Goal: Task Accomplishment & Management: Use online tool/utility

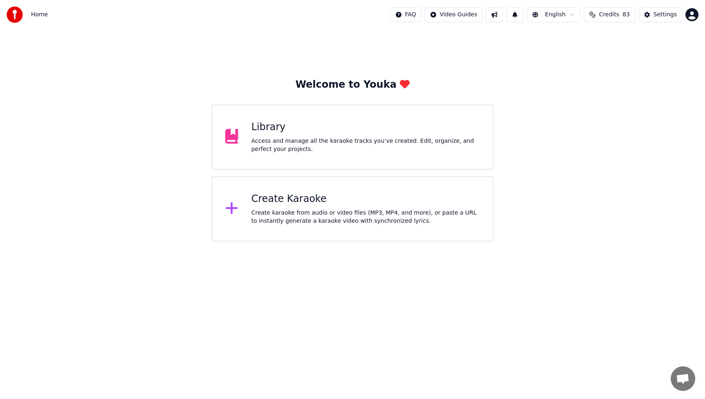
click at [300, 210] on div "Create karaoke from audio or video files (MP3, MP4, and more), or paste a URL t…" at bounding box center [365, 217] width 228 height 16
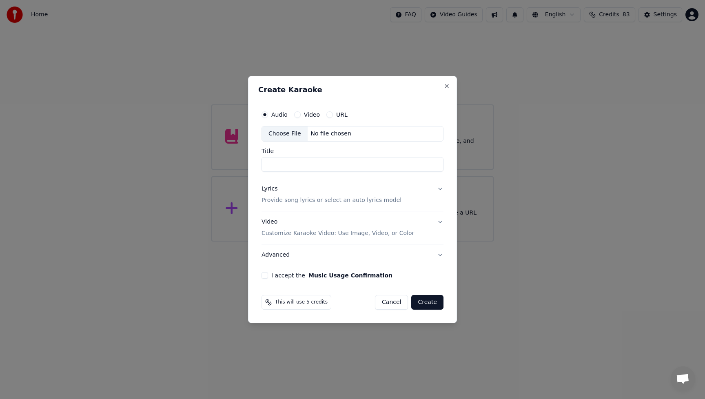
click at [288, 135] on div "Choose File" at bounding box center [285, 133] width 46 height 15
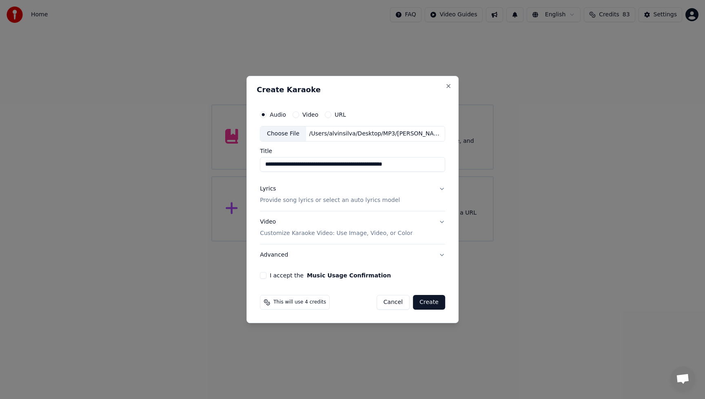
drag, startPoint x: 320, startPoint y: 165, endPoint x: 428, endPoint y: 170, distance: 107.8
click at [428, 170] on input "**********" at bounding box center [352, 164] width 185 height 15
type input "**********"
click at [270, 189] on div "Lyrics" at bounding box center [268, 189] width 16 height 8
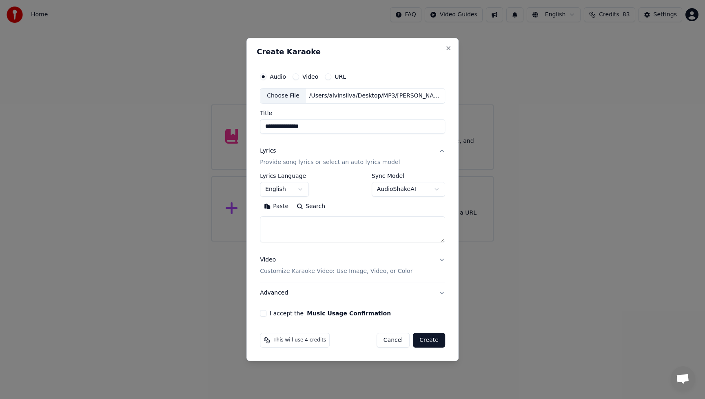
click at [291, 218] on textarea at bounding box center [352, 229] width 185 height 26
click at [281, 206] on button "Paste" at bounding box center [276, 206] width 33 height 13
click at [336, 206] on button "Expand" at bounding box center [348, 206] width 38 height 13
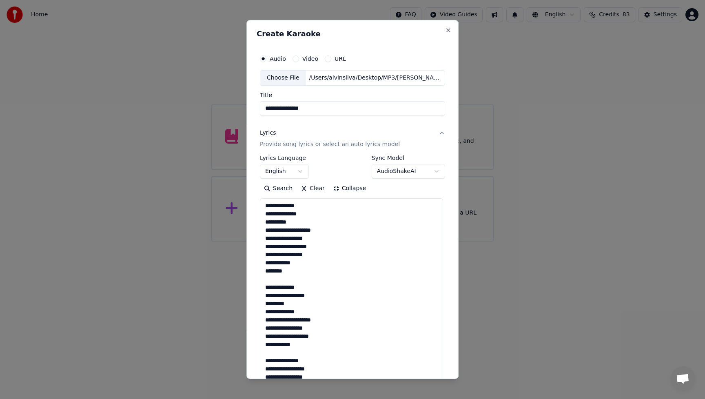
click at [430, 253] on textarea "**********" at bounding box center [351, 405] width 183 height 414
click at [300, 274] on textarea "**********" at bounding box center [351, 405] width 183 height 414
click at [292, 279] on textarea "**********" at bounding box center [351, 405] width 183 height 414
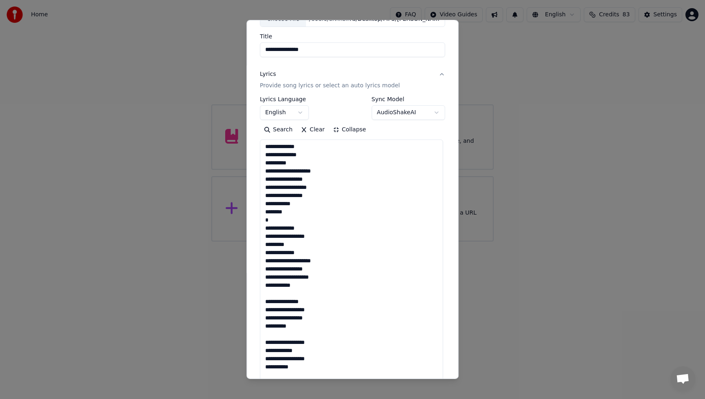
scroll to position [113, 0]
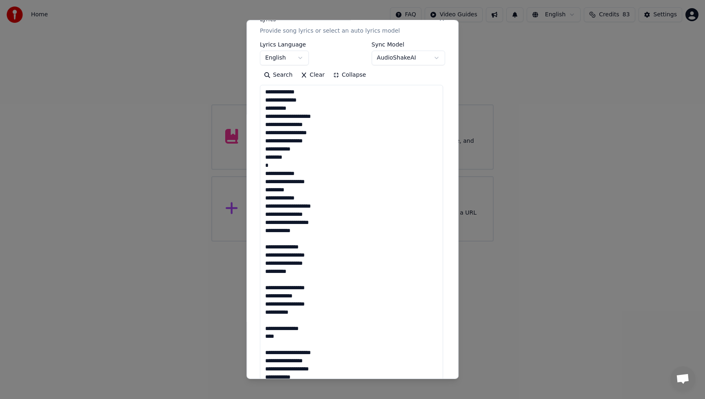
click at [279, 239] on textarea "**********" at bounding box center [351, 292] width 183 height 414
click at [282, 278] on textarea "**********" at bounding box center [351, 292] width 183 height 414
click at [282, 321] on textarea "**********" at bounding box center [351, 292] width 183 height 414
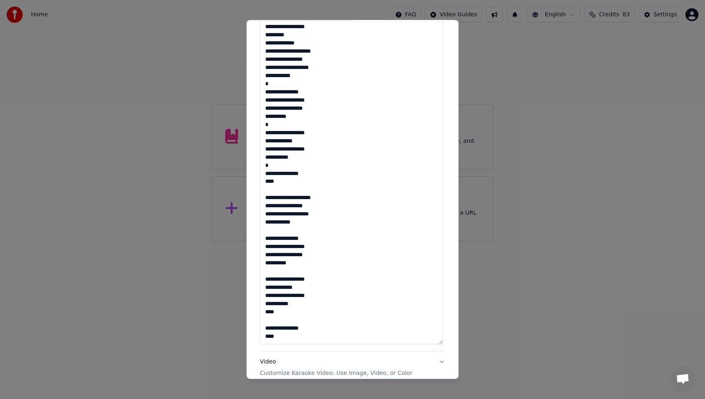
scroll to position [273, 0]
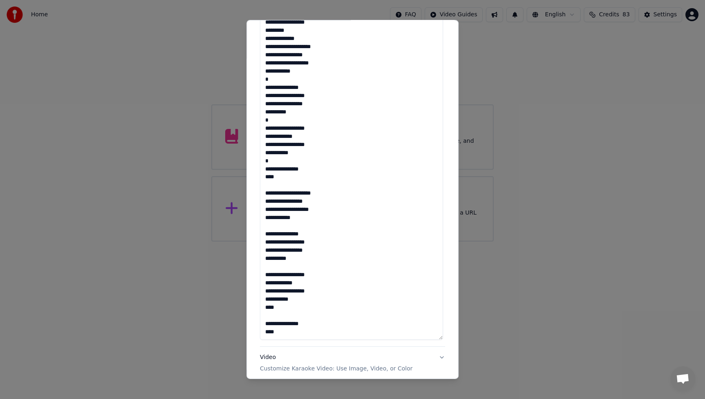
click at [274, 228] on textarea "**********" at bounding box center [351, 132] width 183 height 414
click at [267, 186] on textarea "**********" at bounding box center [351, 132] width 183 height 414
click at [278, 266] on textarea "**********" at bounding box center [351, 132] width 183 height 414
click at [282, 313] on textarea "**********" at bounding box center [351, 132] width 183 height 414
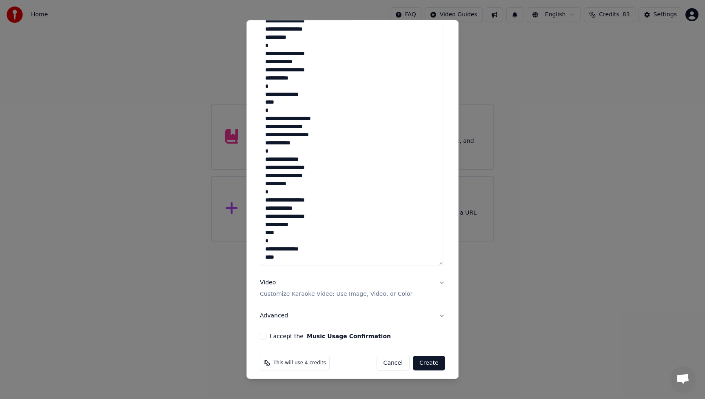
scroll to position [352, 0]
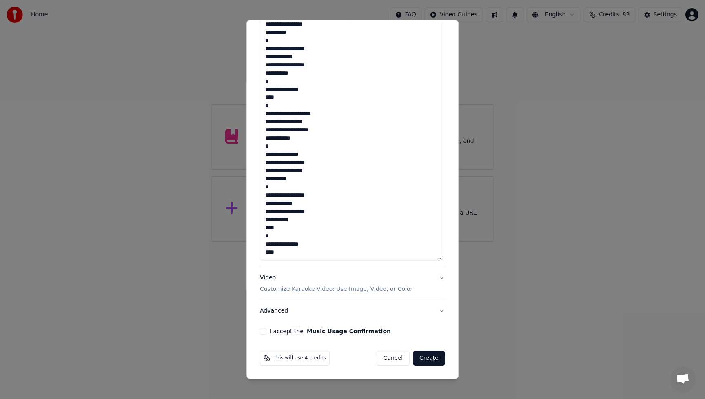
click at [299, 251] on textarea "**********" at bounding box center [351, 53] width 183 height 414
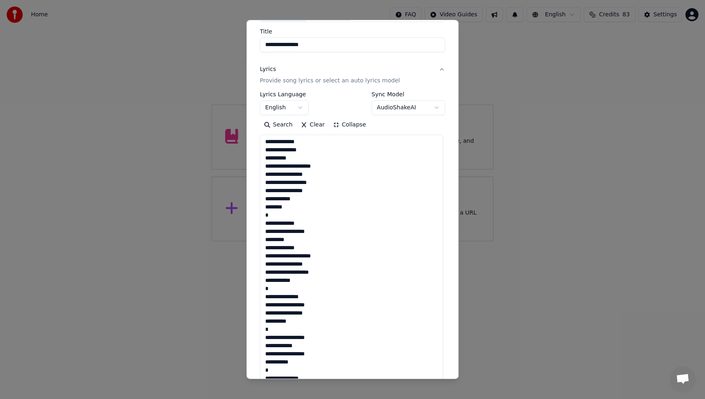
scroll to position [0, 0]
type textarea "**********"
click at [333, 124] on button "Collapse" at bounding box center [350, 124] width 42 height 13
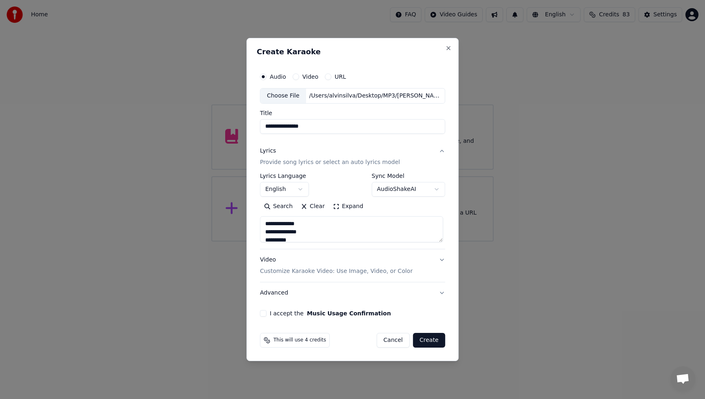
click at [270, 261] on div "Video Customize Karaoke Video: Use Image, Video, or Color" at bounding box center [336, 266] width 152 height 20
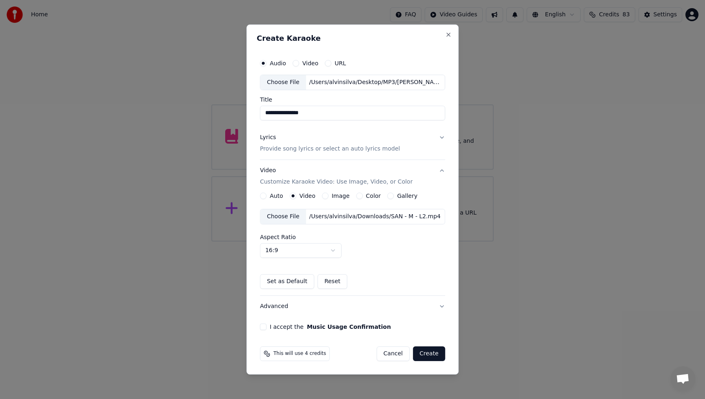
click at [283, 215] on div "Choose File" at bounding box center [283, 216] width 46 height 15
click at [264, 329] on button "I accept the Music Usage Confirmation" at bounding box center [263, 326] width 7 height 7
click at [433, 356] on button "Create" at bounding box center [429, 353] width 32 height 15
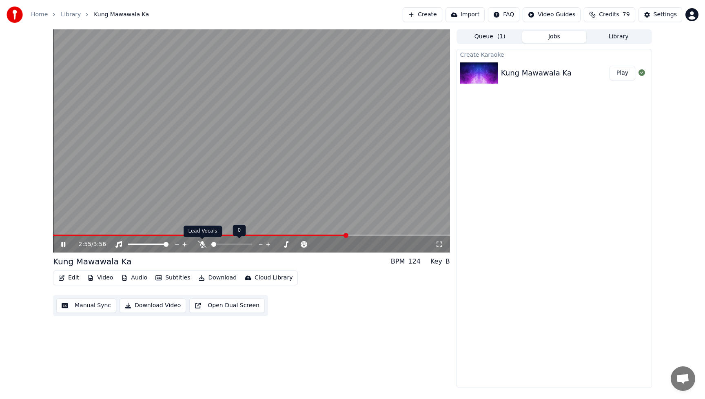
click at [205, 245] on icon at bounding box center [202, 244] width 8 height 7
click at [619, 75] on button "Play" at bounding box center [622, 73] width 26 height 15
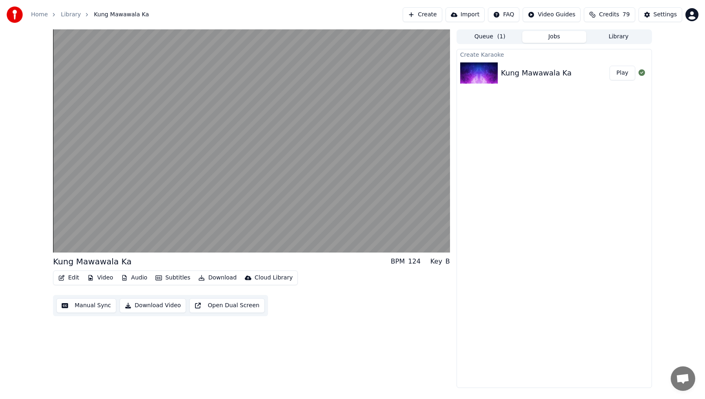
click at [609, 66] on button "Play" at bounding box center [622, 73] width 26 height 15
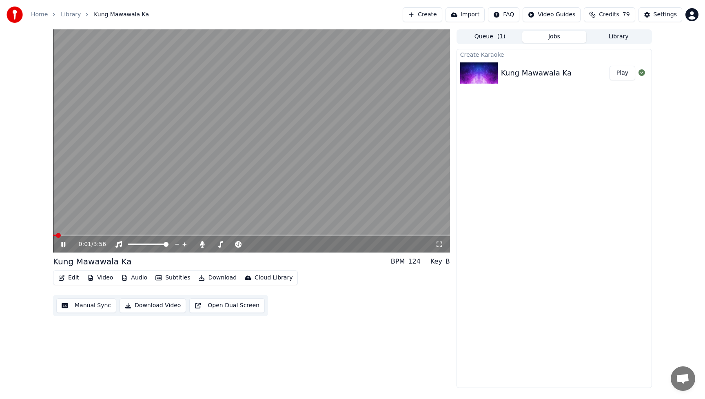
click at [62, 243] on icon at bounding box center [63, 244] width 4 height 5
click at [64, 243] on icon at bounding box center [63, 244] width 5 height 6
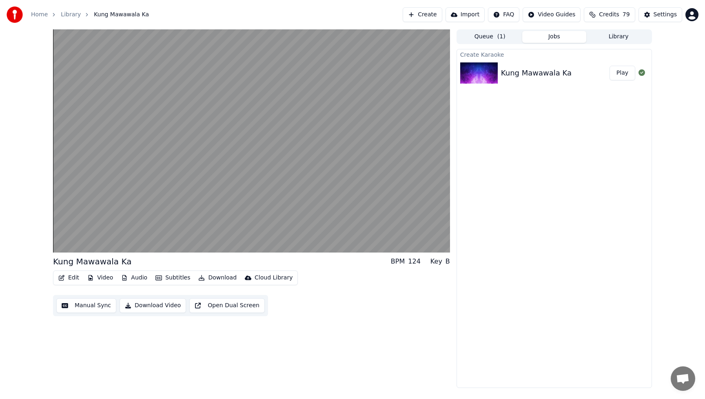
drag, startPoint x: 327, startPoint y: 331, endPoint x: 276, endPoint y: 318, distance: 52.2
click at [327, 331] on div "Kung Mawawala Ka BPM 124 Key B Edit Video Audio Subtitles Download Cloud Librar…" at bounding box center [251, 208] width 397 height 358
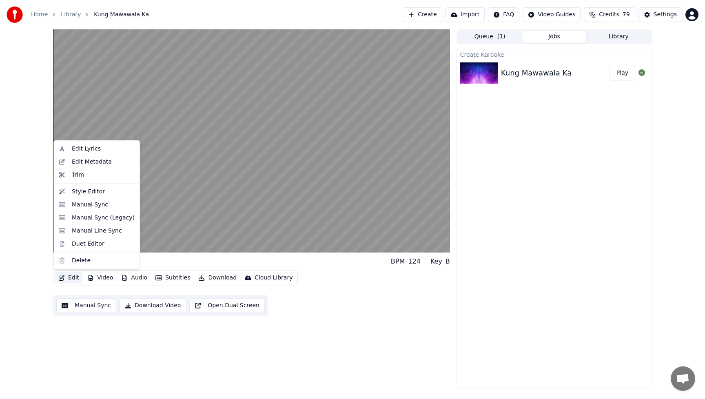
click at [69, 278] on button "Edit" at bounding box center [68, 277] width 27 height 11
click at [83, 208] on div "Manual Sync" at bounding box center [90, 204] width 36 height 8
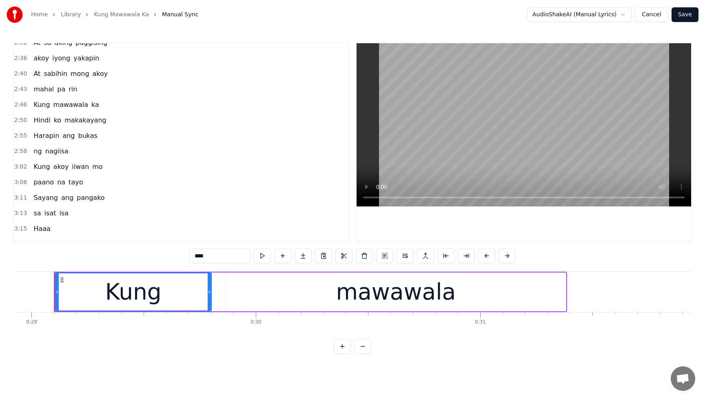
scroll to position [453, 0]
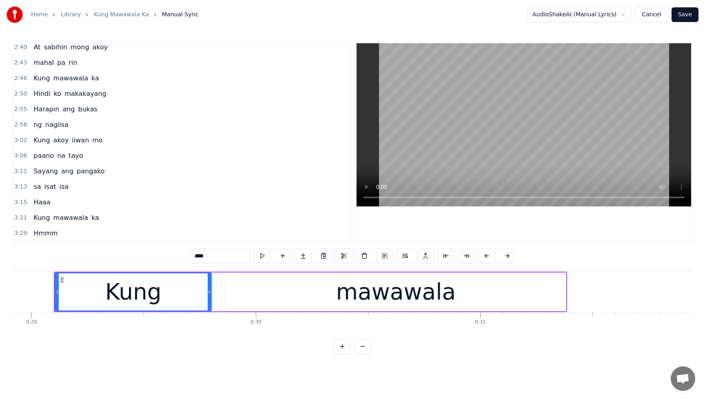
click at [43, 203] on span "Haaa" at bounding box center [42, 201] width 18 height 9
type input "****"
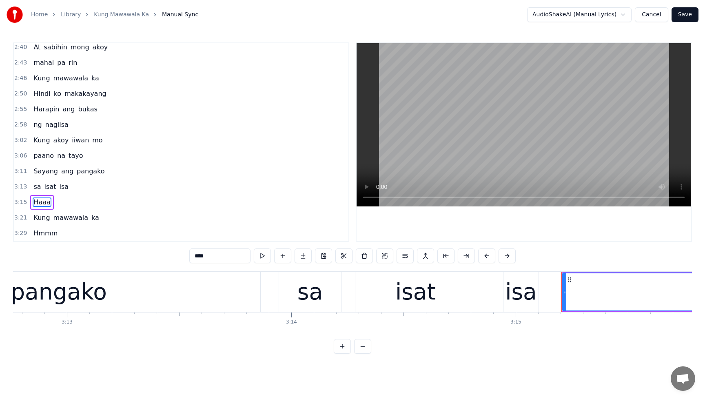
scroll to position [0, 43733]
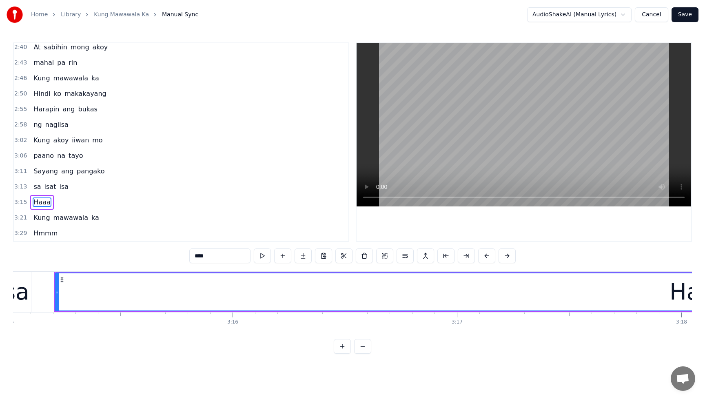
click at [31, 181] on div "sa isat isa" at bounding box center [51, 186] width 42 height 15
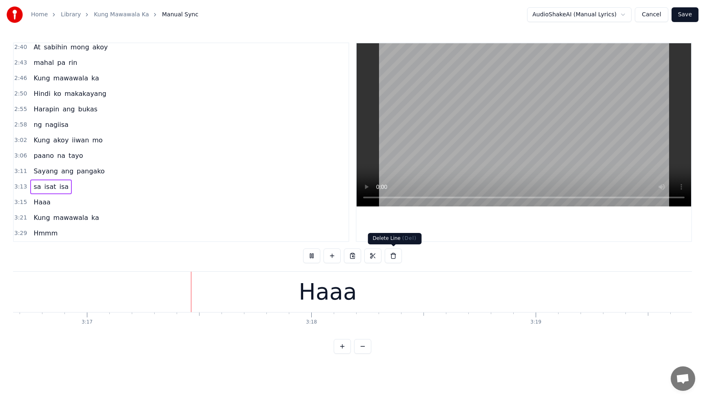
scroll to position [0, 44105]
click at [307, 257] on button at bounding box center [311, 255] width 17 height 15
click at [64, 186] on span "isa" at bounding box center [63, 186] width 11 height 9
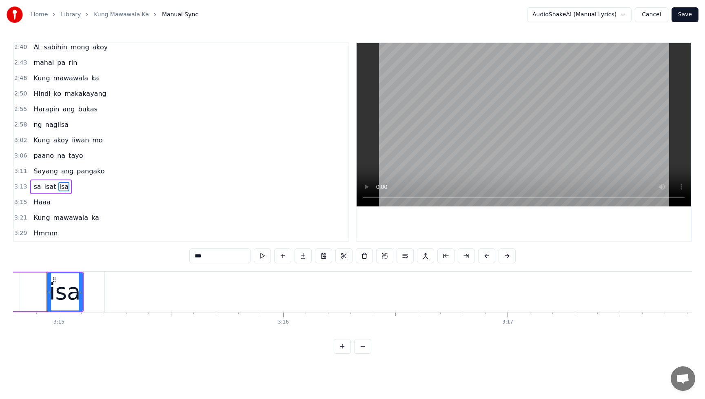
scroll to position [0, 43674]
click at [74, 301] on div "isa" at bounding box center [73, 292] width 32 height 34
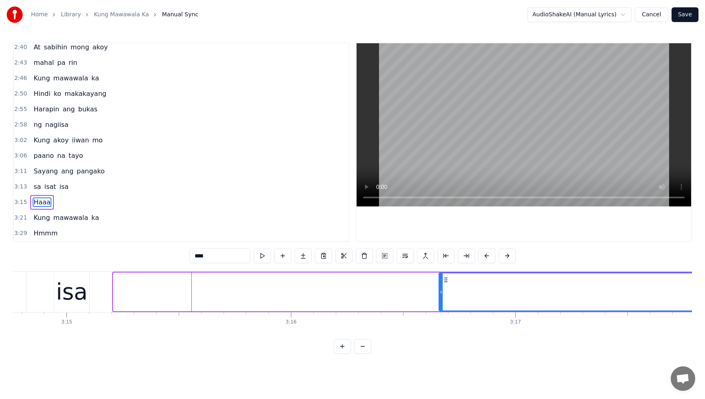
drag, startPoint x: 116, startPoint y: 292, endPoint x: 460, endPoint y: 293, distance: 344.5
click at [442, 293] on circle at bounding box center [441, 293] width 0 height 0
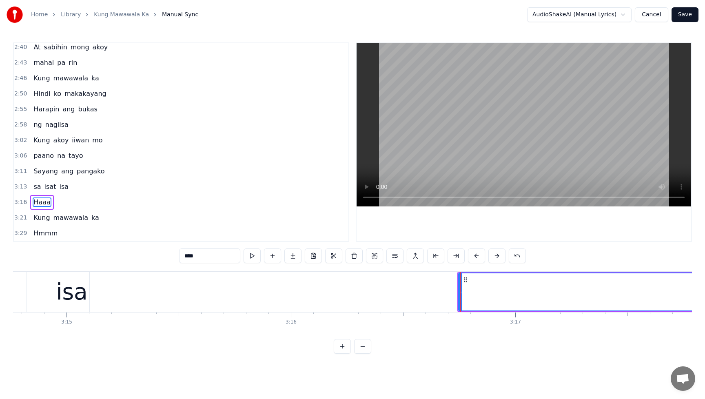
click at [82, 296] on div "isa" at bounding box center [72, 292] width 32 height 34
type input "***"
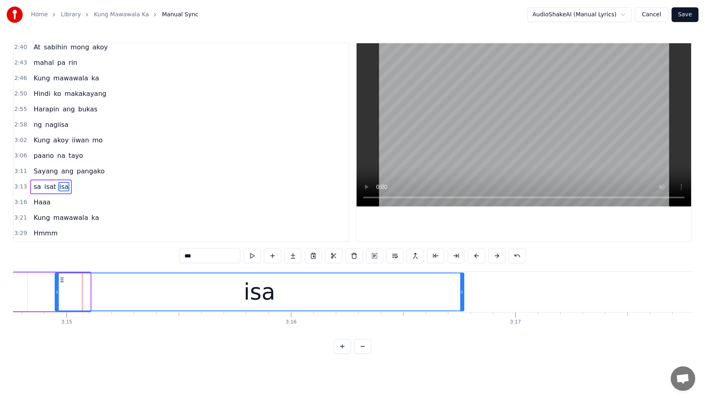
drag, startPoint x: 87, startPoint y: 294, endPoint x: 461, endPoint y: 298, distance: 373.5
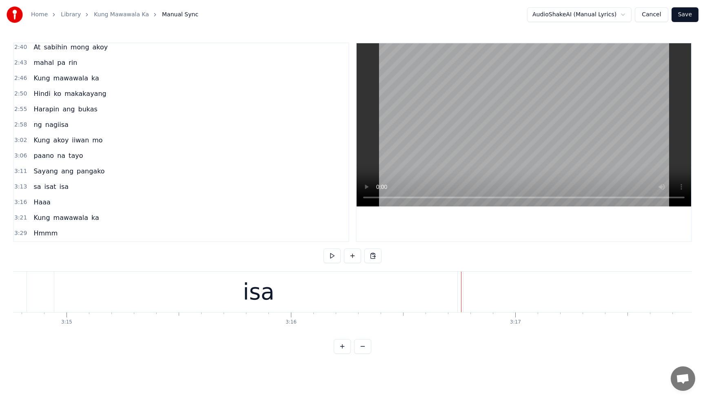
click at [389, 301] on div "isa" at bounding box center [258, 292] width 409 height 40
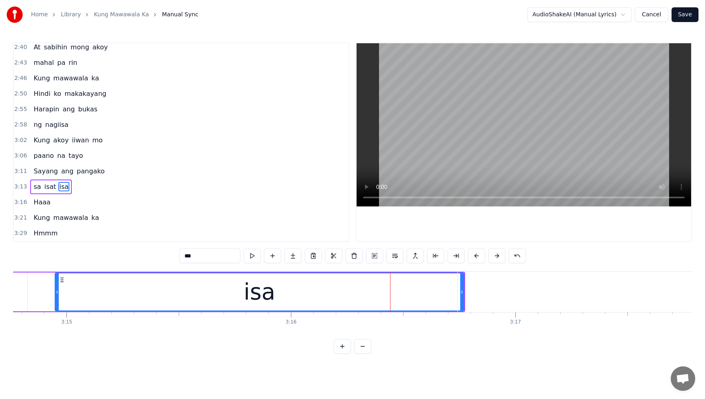
drag, startPoint x: 463, startPoint y: 292, endPoint x: 449, endPoint y: 294, distance: 14.3
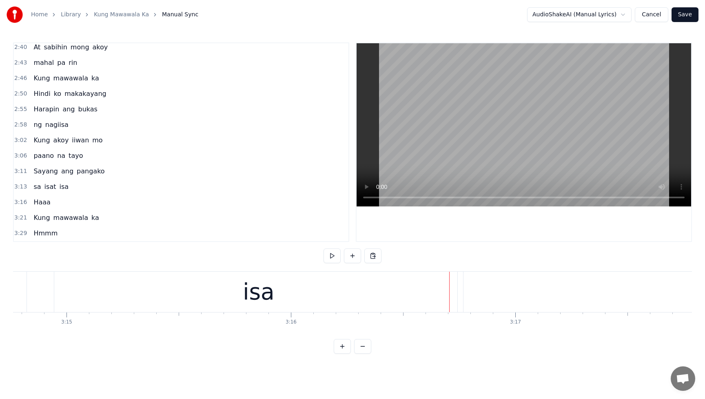
click at [378, 295] on div "isa" at bounding box center [258, 292] width 409 height 40
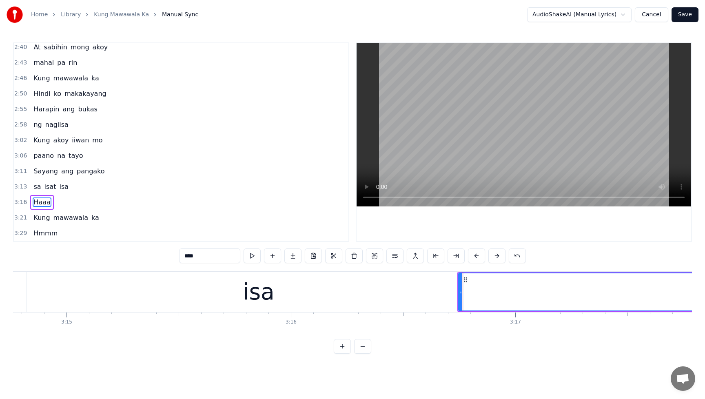
click at [405, 294] on div "isa" at bounding box center [258, 292] width 409 height 40
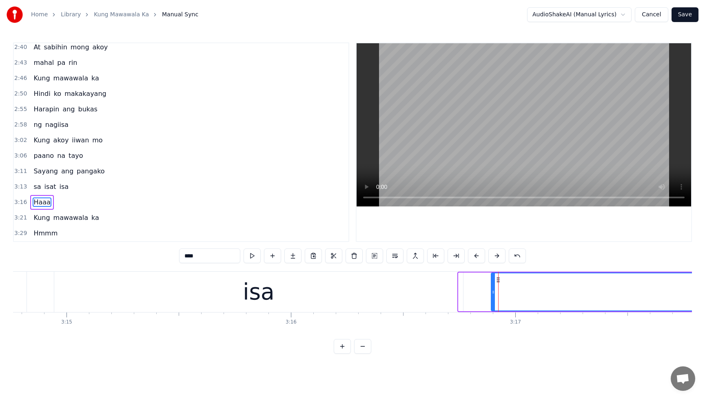
drag, startPoint x: 461, startPoint y: 293, endPoint x: 494, endPoint y: 292, distance: 32.6
click at [494, 292] on icon at bounding box center [492, 292] width 3 height 7
click at [441, 291] on div "isa" at bounding box center [258, 292] width 409 height 40
type input "***"
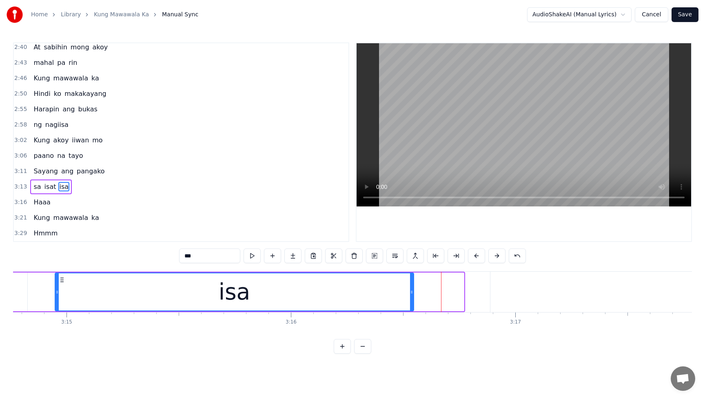
drag, startPoint x: 461, startPoint y: 292, endPoint x: 406, endPoint y: 295, distance: 55.6
click at [410, 295] on div at bounding box center [411, 291] width 3 height 37
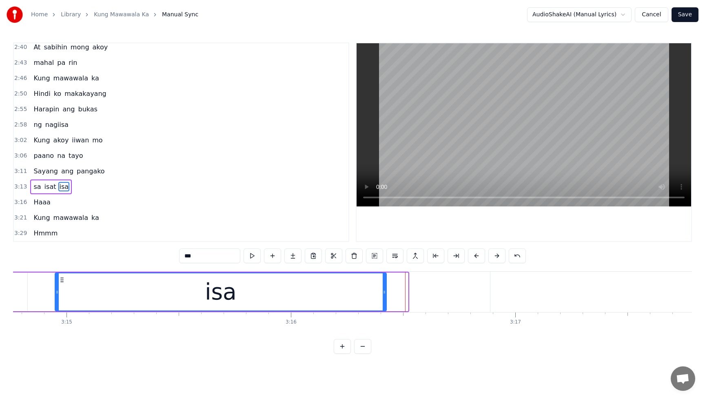
drag, startPoint x: 406, startPoint y: 294, endPoint x: 379, endPoint y: 296, distance: 27.8
click at [382, 296] on div at bounding box center [383, 291] width 3 height 37
click at [33, 181] on div "sa isat isa" at bounding box center [51, 186] width 42 height 15
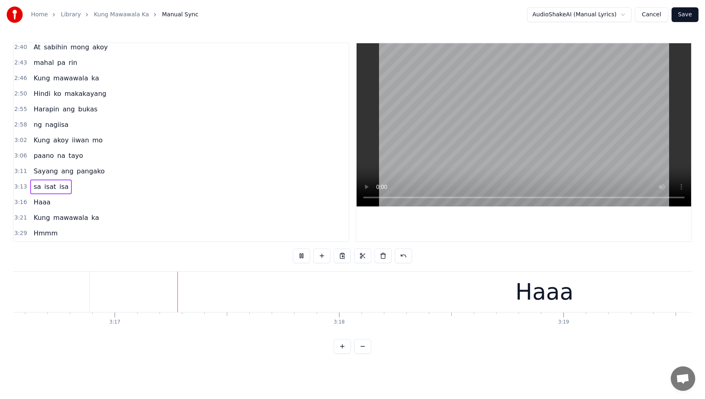
scroll to position [0, 44078]
click at [299, 257] on button at bounding box center [301, 255] width 17 height 15
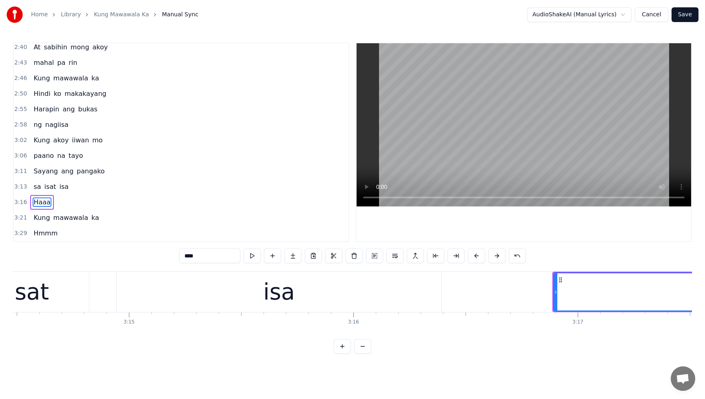
scroll to position [0, 43724]
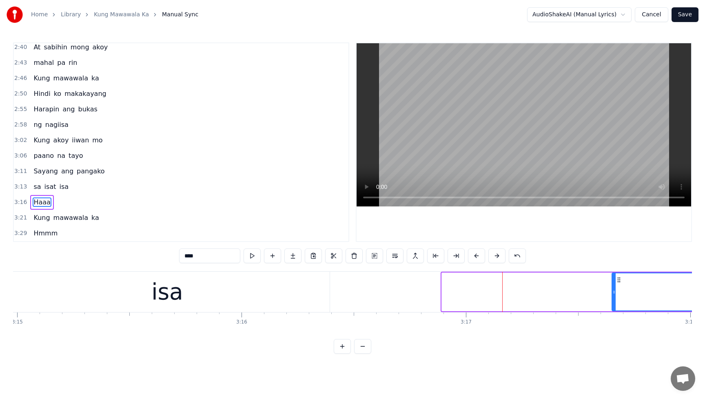
drag, startPoint x: 445, startPoint y: 294, endPoint x: 615, endPoint y: 299, distance: 170.1
click at [615, 299] on div at bounding box center [613, 291] width 3 height 37
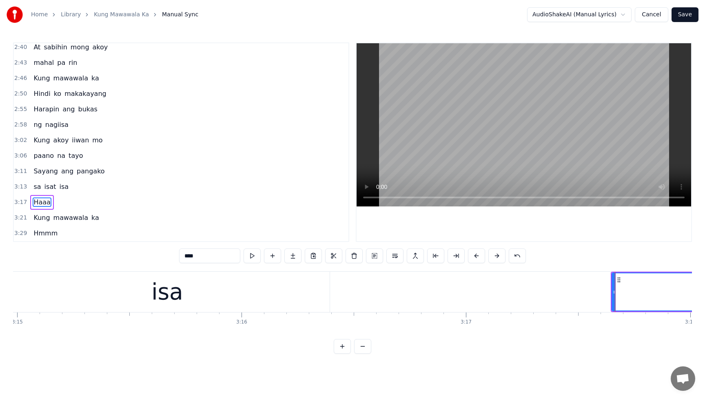
click at [228, 289] on div "isa" at bounding box center [167, 292] width 325 height 40
type input "***"
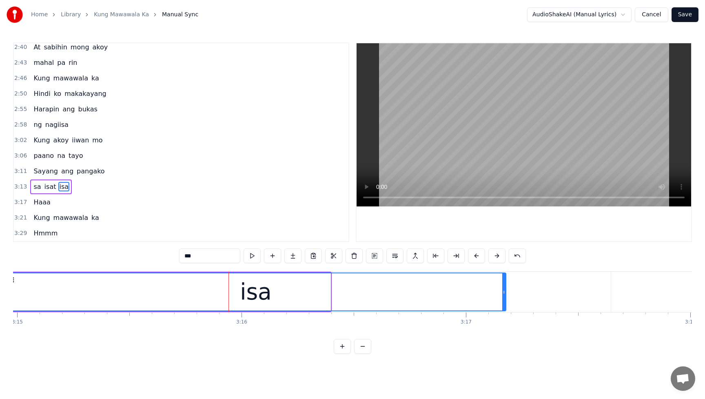
drag, startPoint x: 329, startPoint y: 293, endPoint x: 504, endPoint y: 294, distance: 175.3
click at [504, 294] on icon at bounding box center [503, 292] width 3 height 7
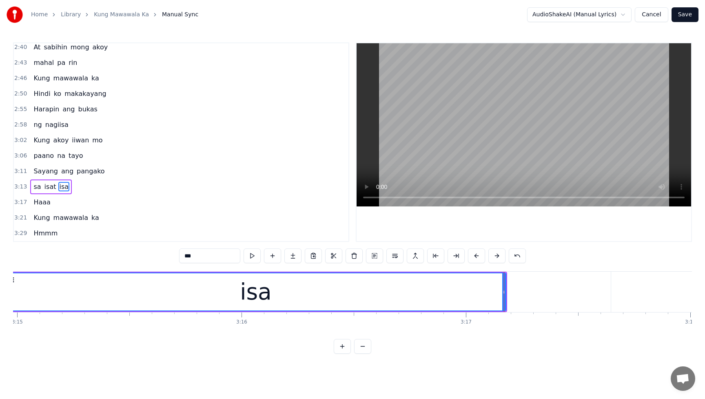
click at [33, 181] on div "sa isat isa" at bounding box center [51, 186] width 42 height 15
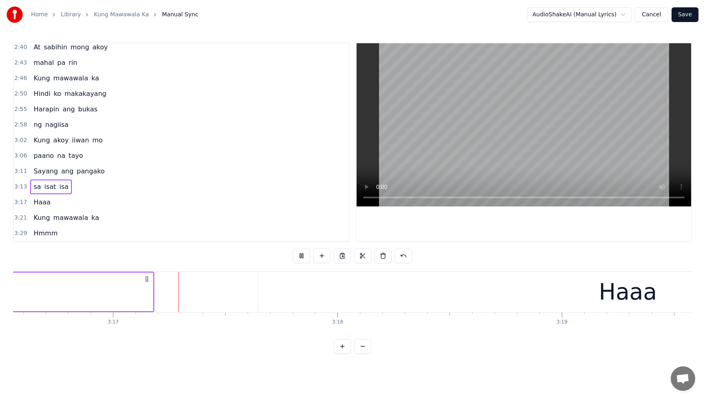
scroll to position [0, 44079]
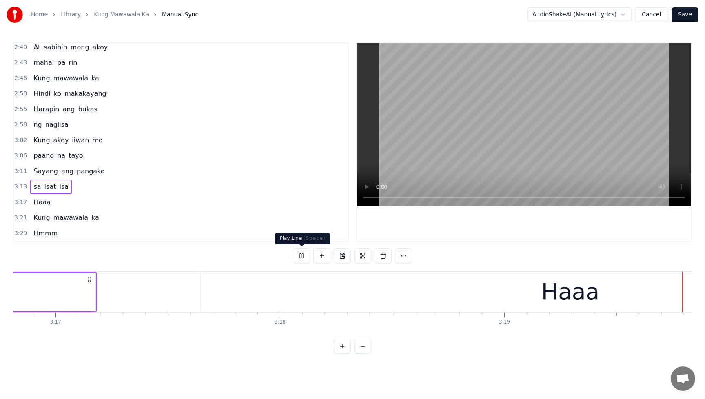
click at [298, 256] on button at bounding box center [301, 255] width 17 height 15
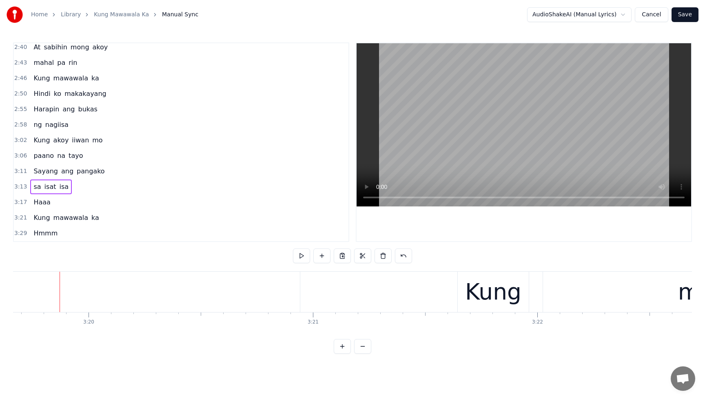
scroll to position [0, 44779]
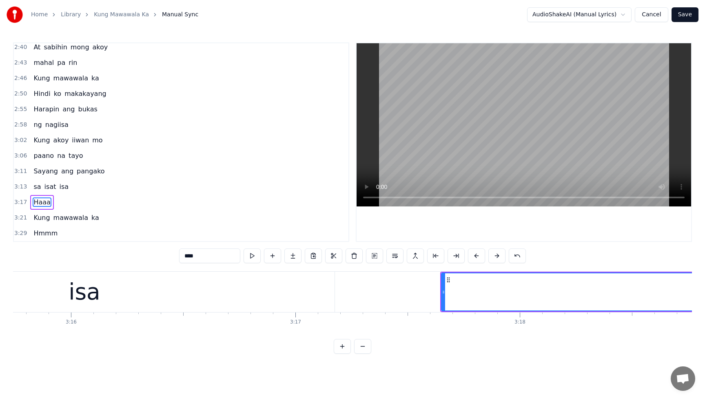
scroll to position [0, 43910]
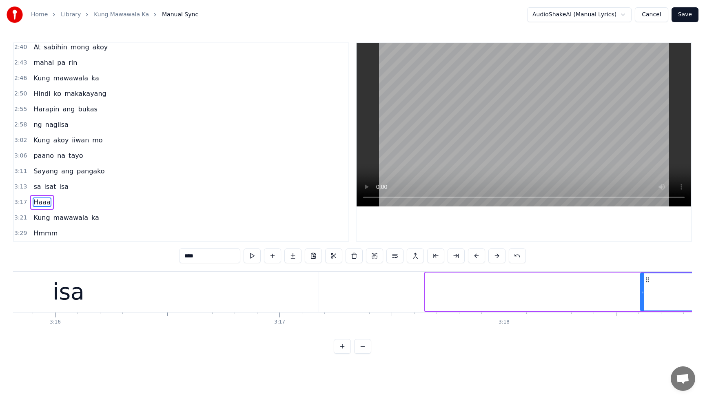
drag, startPoint x: 428, startPoint y: 293, endPoint x: 643, endPoint y: 298, distance: 214.9
click at [643, 298] on div at bounding box center [642, 291] width 3 height 37
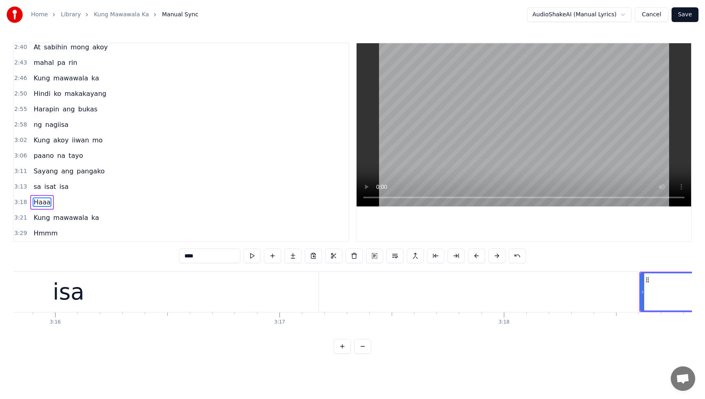
click at [177, 292] on div "isa" at bounding box center [69, 292] width 500 height 40
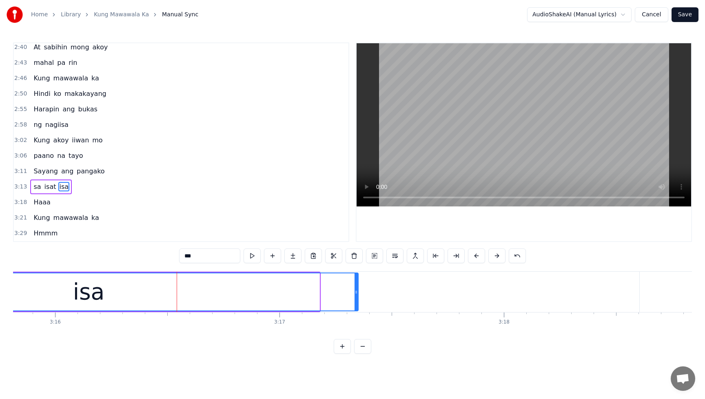
drag, startPoint x: 318, startPoint y: 292, endPoint x: 357, endPoint y: 293, distance: 38.7
click at [357, 293] on icon at bounding box center [355, 292] width 3 height 7
click at [37, 182] on span "sa" at bounding box center [37, 186] width 9 height 9
type input "**"
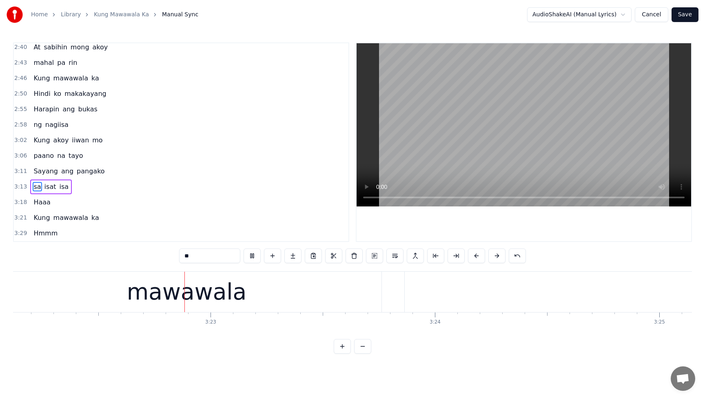
scroll to position [0, 45333]
click at [252, 255] on button at bounding box center [251, 255] width 17 height 15
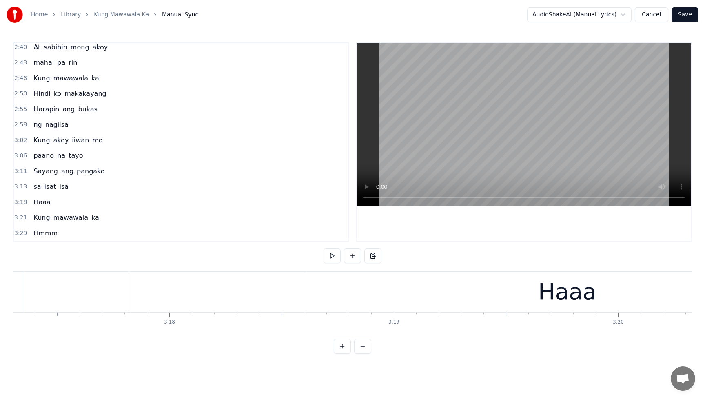
scroll to position [0, 44308]
click at [546, 305] on div "Haaa" at bounding box center [503, 292] width 524 height 40
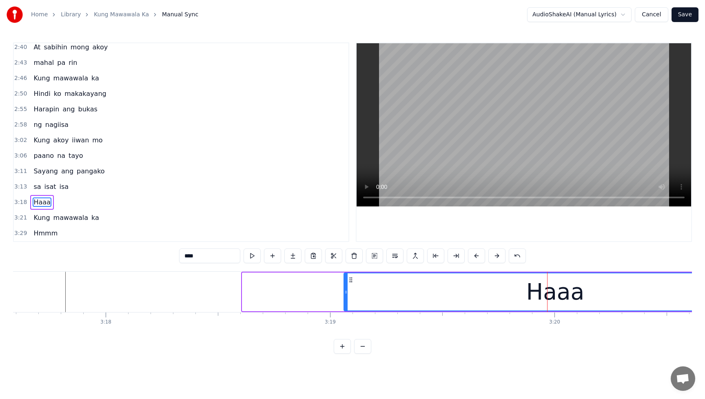
drag, startPoint x: 245, startPoint y: 290, endPoint x: 348, endPoint y: 292, distance: 103.6
click at [347, 292] on icon at bounding box center [345, 292] width 3 height 7
click at [33, 180] on div "sa isat isa" at bounding box center [51, 186] width 42 height 15
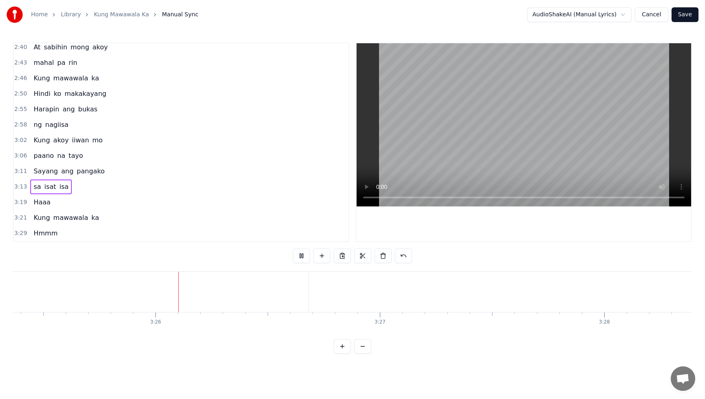
scroll to position [0, 46057]
click at [298, 253] on button at bounding box center [301, 255] width 17 height 15
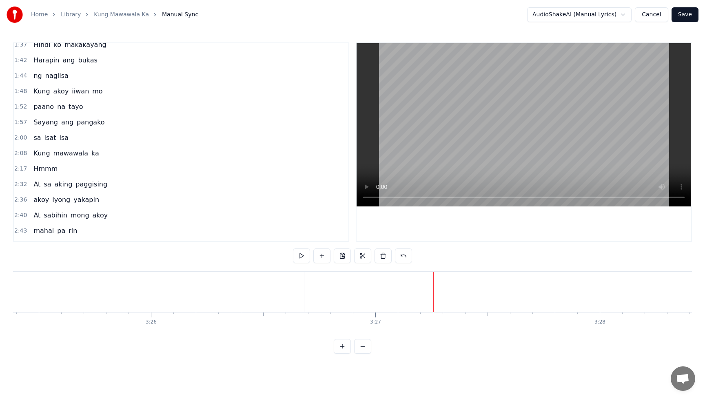
scroll to position [288, 0]
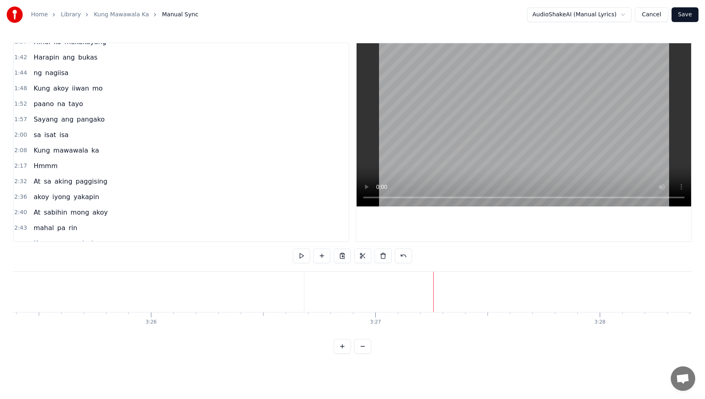
click at [37, 162] on span "Hmmm" at bounding box center [46, 165] width 26 height 9
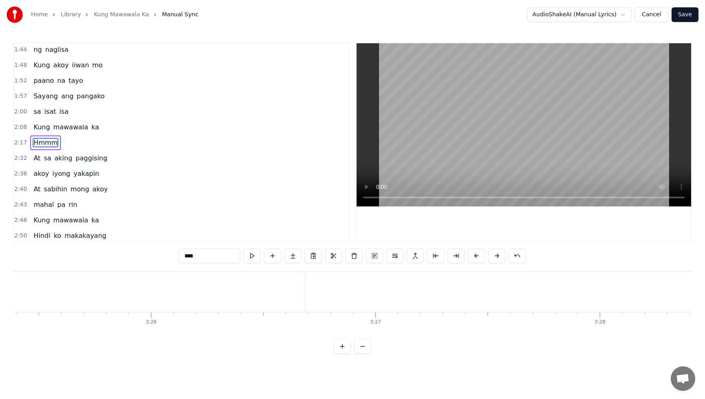
scroll to position [311, 0]
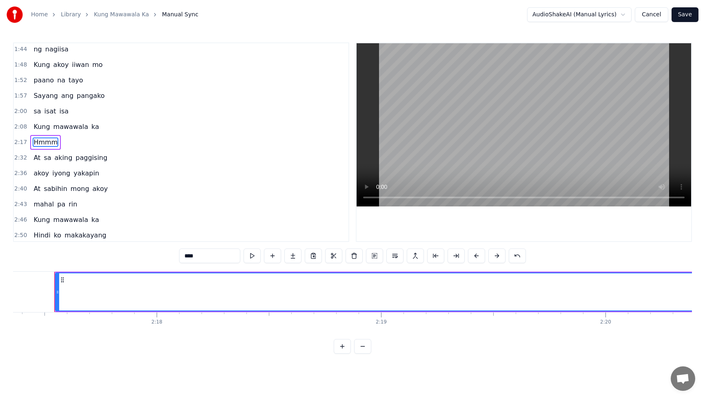
click at [36, 119] on div "Kung mawawala ka" at bounding box center [66, 126] width 72 height 15
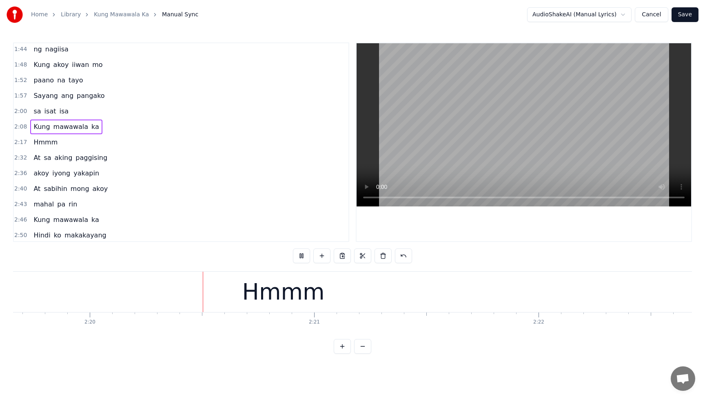
scroll to position [0, 31322]
click at [46, 141] on span "Hmmm" at bounding box center [46, 141] width 26 height 9
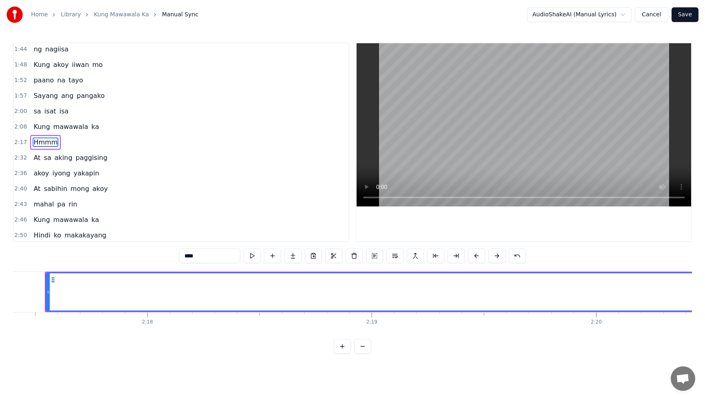
scroll to position [0, 30802]
click at [57, 294] on icon at bounding box center [57, 292] width 3 height 7
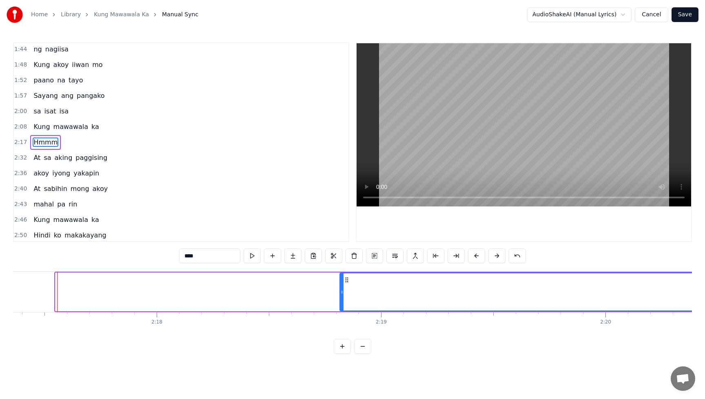
drag, startPoint x: 57, startPoint y: 293, endPoint x: 342, endPoint y: 298, distance: 284.2
click at [342, 298] on div at bounding box center [341, 291] width 3 height 37
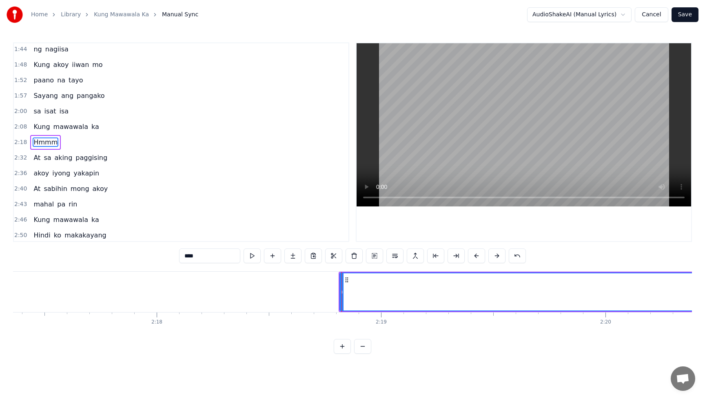
click at [33, 125] on span "Kung" at bounding box center [42, 126] width 18 height 9
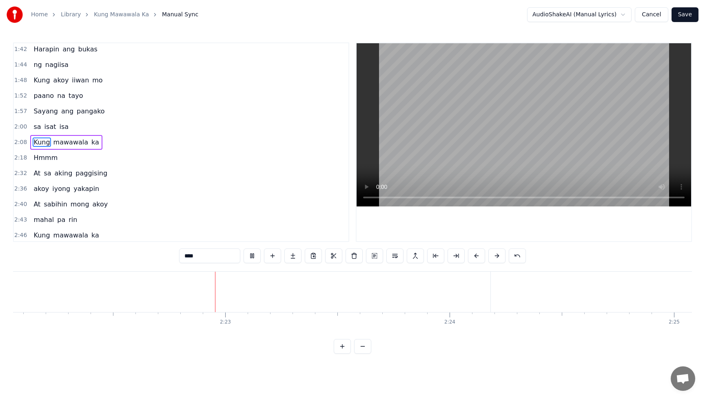
scroll to position [0, 31859]
click at [252, 256] on button at bounding box center [251, 255] width 17 height 15
click at [49, 157] on span "Hmmm" at bounding box center [46, 157] width 26 height 9
type input "****"
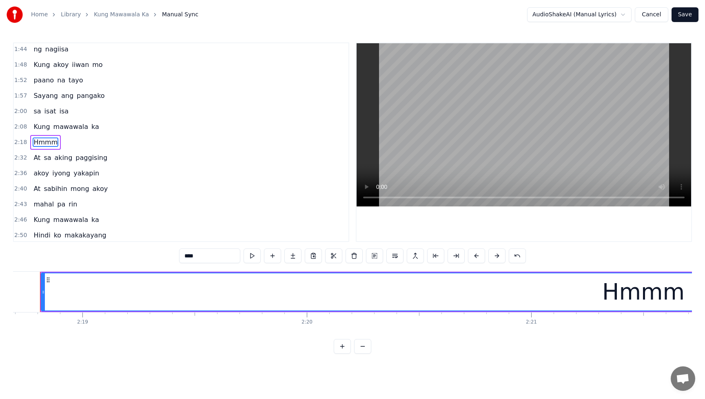
scroll to position [0, 31086]
drag, startPoint x: 56, startPoint y: 293, endPoint x: 2, endPoint y: 295, distance: 54.3
click at [2, 295] on div "Home Library Kung Mawawala Ka Manual Sync AudioShakeAI (Manual Lyrics) Cancel S…" at bounding box center [352, 176] width 705 height 353
click at [689, 14] on button "Save" at bounding box center [684, 14] width 27 height 15
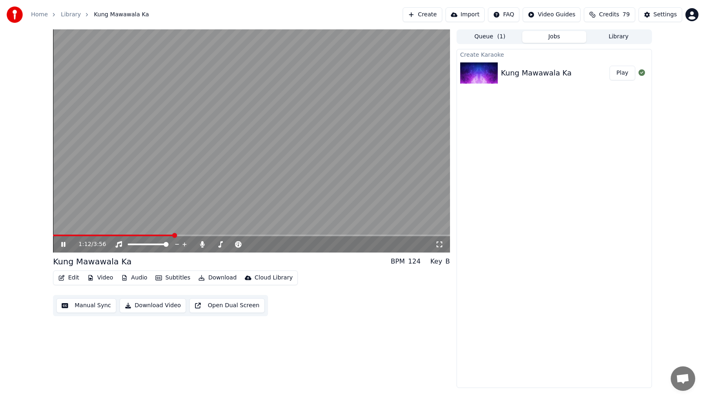
click at [75, 275] on button "Edit" at bounding box center [68, 277] width 27 height 11
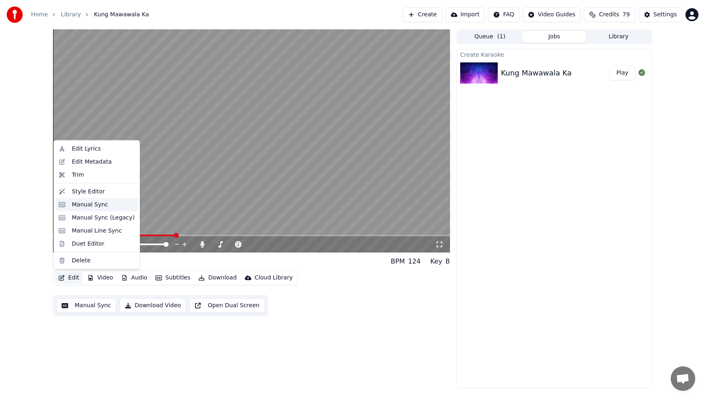
click at [92, 201] on div "Manual Sync" at bounding box center [90, 204] width 36 height 8
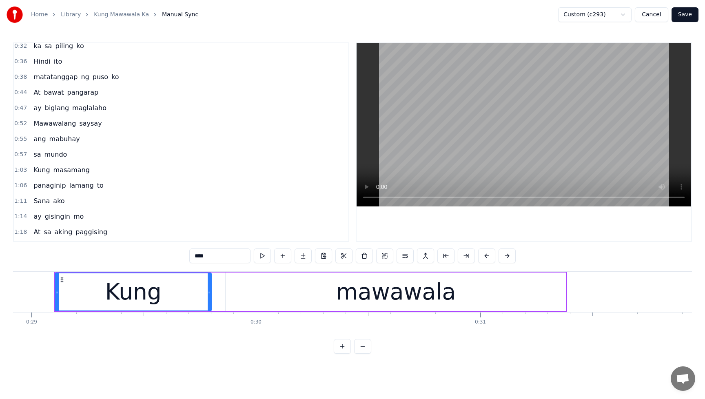
scroll to position [112, 0]
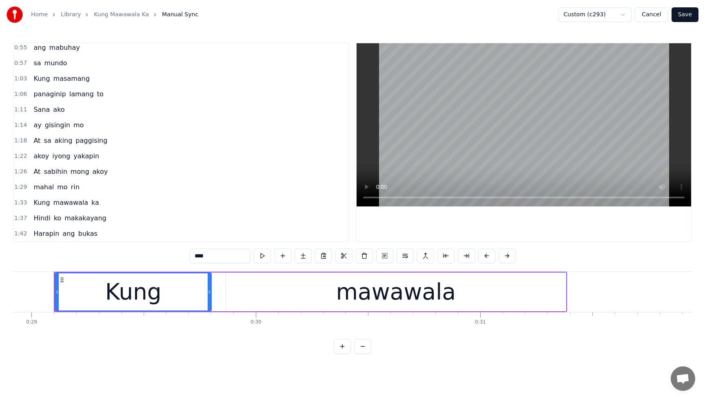
click at [96, 96] on span "to" at bounding box center [100, 93] width 8 height 9
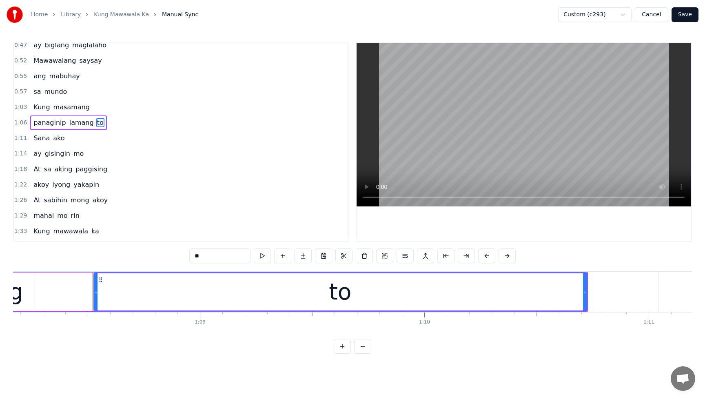
scroll to position [0, 15325]
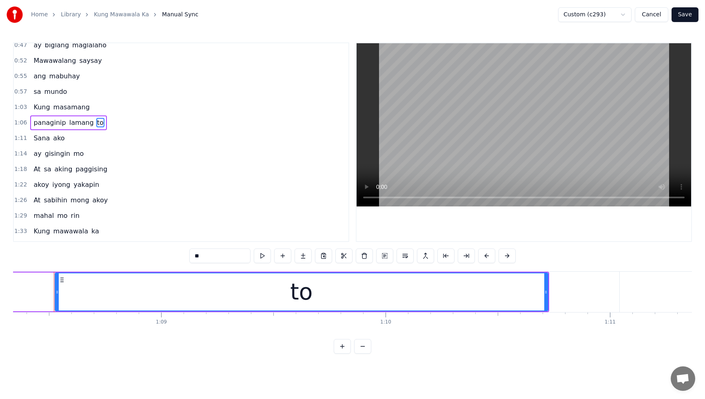
click at [217, 256] on input "**" at bounding box center [219, 255] width 61 height 15
type input "***"
click at [691, 16] on button "Save" at bounding box center [684, 14] width 27 height 15
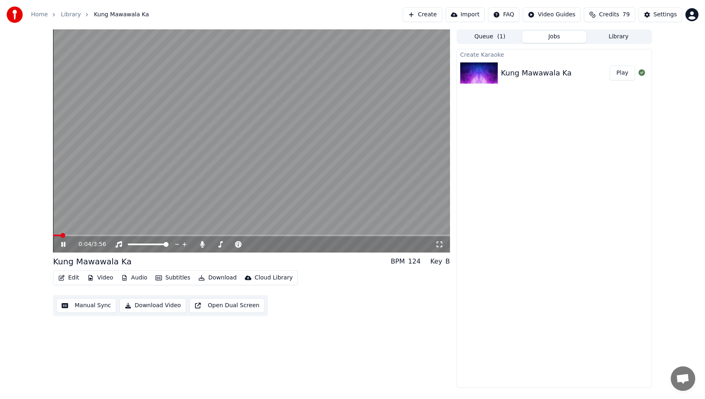
click at [64, 246] on icon at bounding box center [63, 244] width 4 height 5
click at [107, 278] on button "Video" at bounding box center [100, 277] width 32 height 11
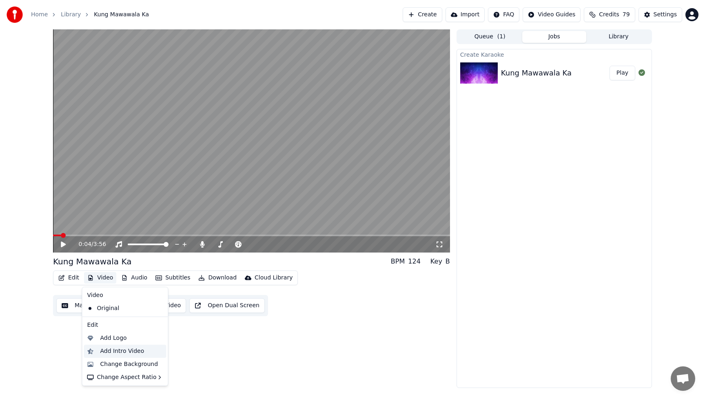
click at [105, 351] on div "Add Intro Video" at bounding box center [122, 351] width 44 height 8
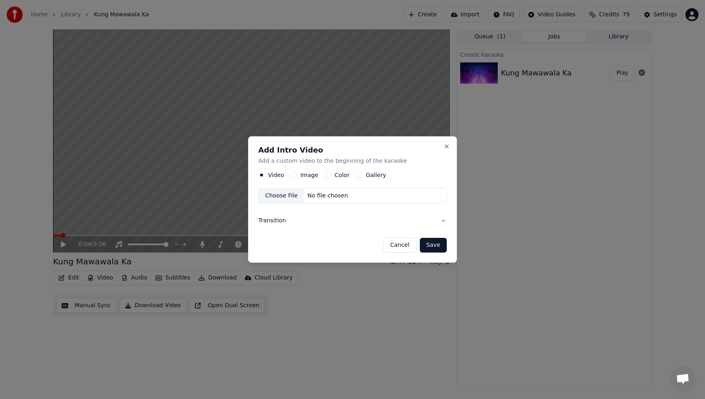
click at [294, 176] on button "Image" at bounding box center [293, 175] width 7 height 7
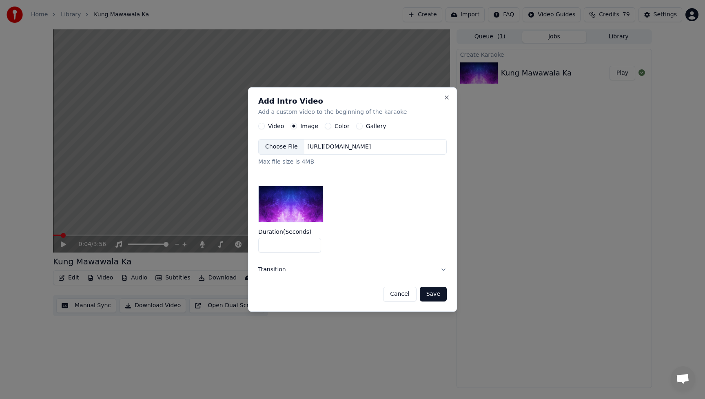
click at [277, 147] on div "Choose File" at bounding box center [281, 146] width 46 height 15
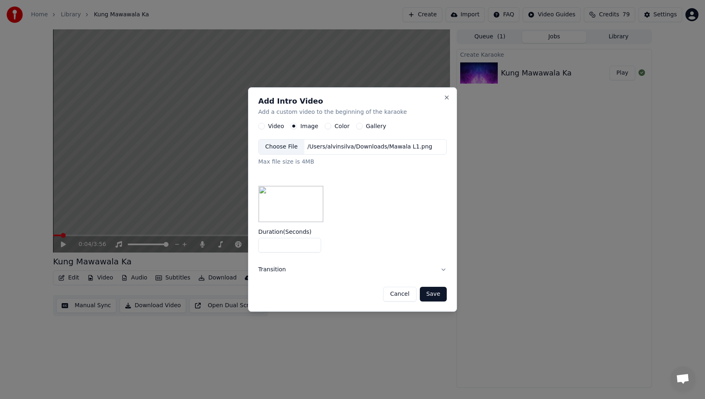
drag, startPoint x: 281, startPoint y: 244, endPoint x: 225, endPoint y: 254, distance: 56.2
click at [225, 254] on body "Home Library Kung Mawawala Ka Create Import FAQ Video Guides Credits 79 Setting…" at bounding box center [352, 199] width 705 height 399
type input "*"
click at [438, 296] on button "Save" at bounding box center [433, 294] width 27 height 15
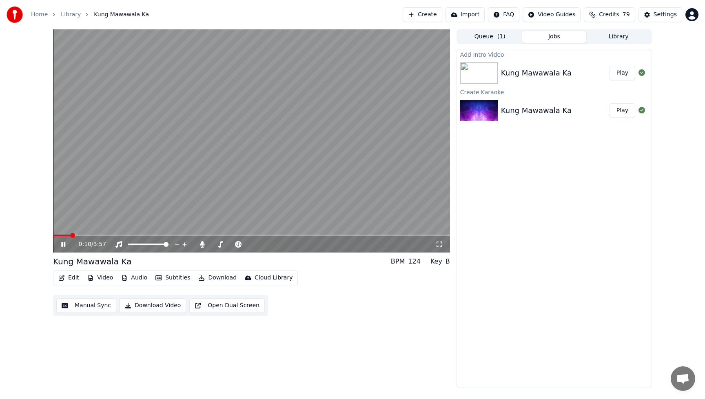
click at [66, 245] on icon at bounding box center [69, 244] width 19 height 7
click at [625, 73] on button "Play" at bounding box center [622, 73] width 26 height 15
click at [65, 243] on icon at bounding box center [69, 244] width 19 height 7
click at [621, 75] on button "Play" at bounding box center [622, 73] width 26 height 15
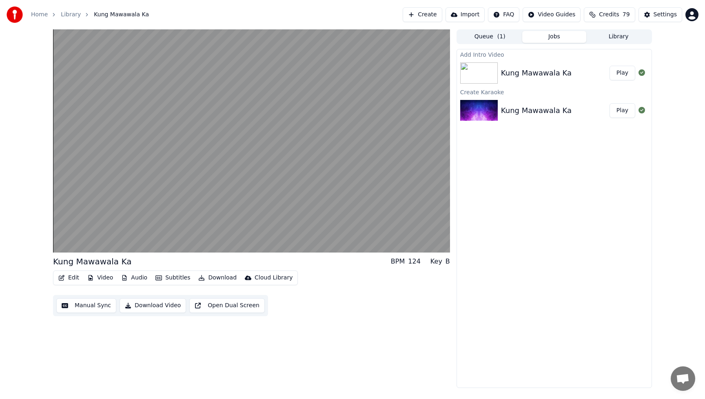
click at [579, 256] on div "Add Intro Video Kung Mawawala Ka Play Create Karaoke Kung Mawawala Ka Play" at bounding box center [553, 218] width 195 height 339
click at [625, 73] on button "Play" at bounding box center [622, 73] width 26 height 15
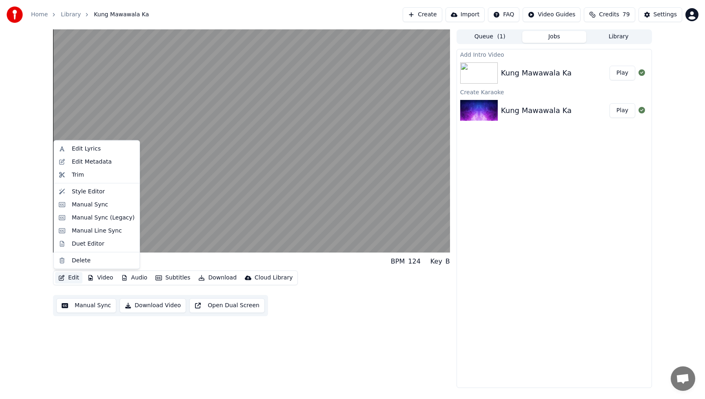
click at [72, 277] on button "Edit" at bounding box center [68, 277] width 27 height 11
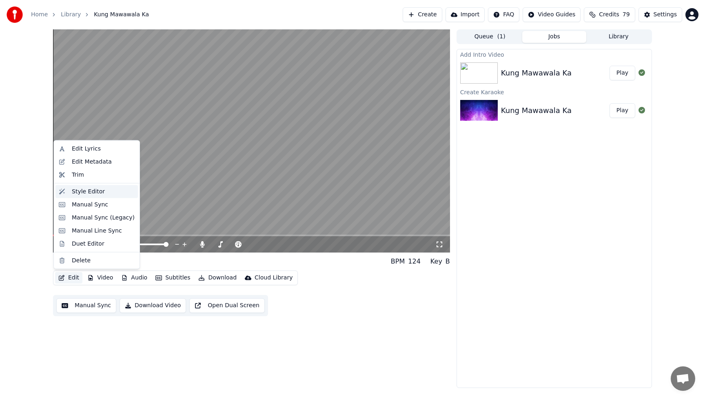
click at [86, 190] on div "Style Editor" at bounding box center [88, 191] width 33 height 8
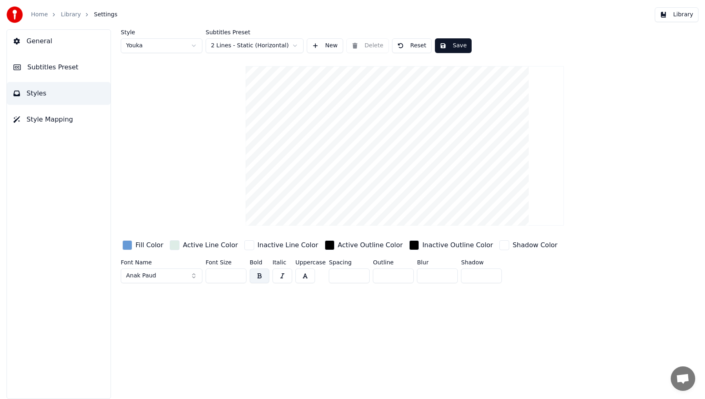
click at [128, 246] on div "button" at bounding box center [127, 245] width 10 height 10
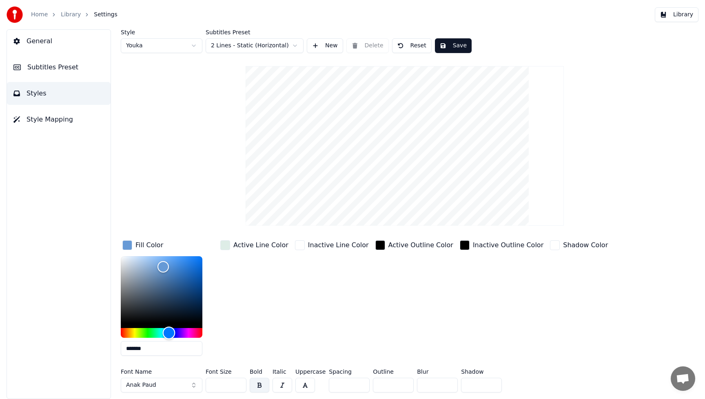
type input "*******"
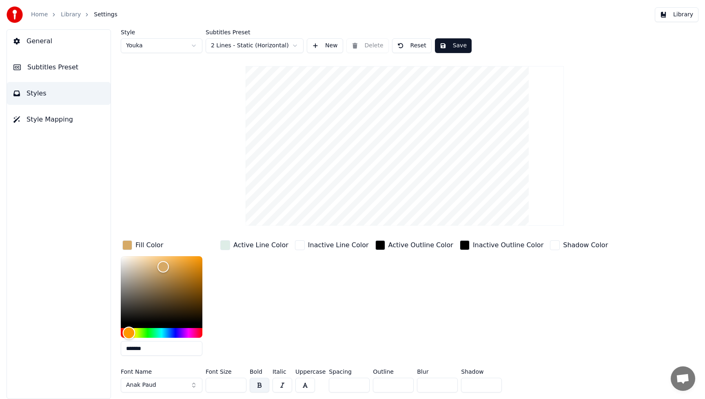
click at [129, 332] on div "Hue" at bounding box center [162, 333] width 82 height 10
click at [362, 328] on div "Fill Color ******* Active Line Color Inactive Line Color Active Outline Color I…" at bounding box center [367, 301] width 493 height 124
click at [191, 384] on button "Anak Paud" at bounding box center [162, 385] width 82 height 15
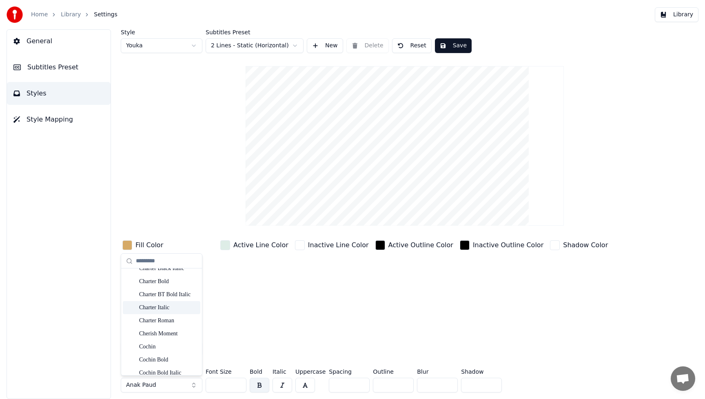
scroll to position [1753, 0]
click at [163, 314] on div "Cherish Moment" at bounding box center [168, 310] width 58 height 8
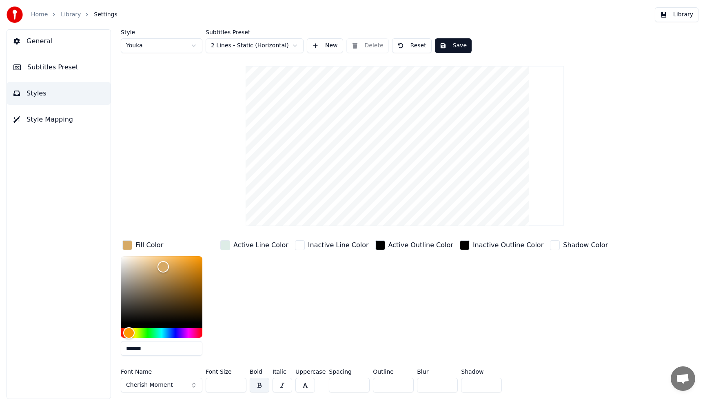
click at [461, 49] on button "Save" at bounding box center [453, 45] width 37 height 15
click at [692, 18] on button "Library" at bounding box center [676, 14] width 44 height 15
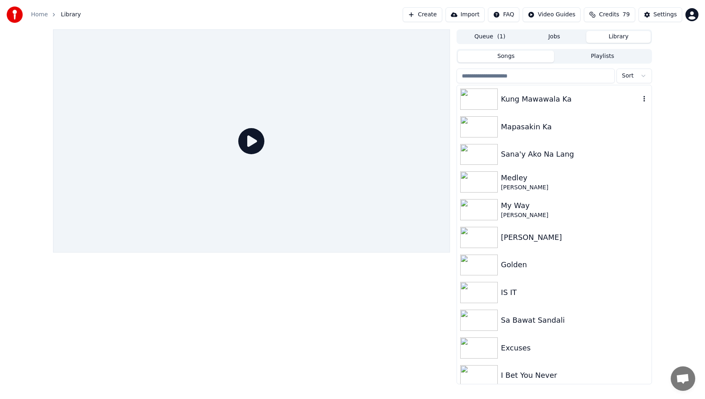
click at [488, 99] on img at bounding box center [479, 98] width 38 height 21
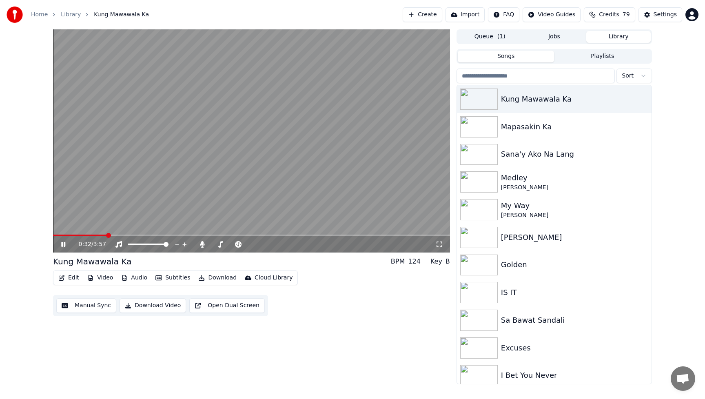
click at [63, 244] on icon at bounding box center [69, 244] width 19 height 7
